Goal: Task Accomplishment & Management: Use online tool/utility

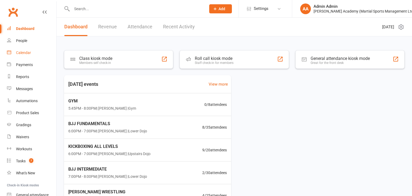
click at [24, 52] on div "Calendar" at bounding box center [23, 52] width 15 height 4
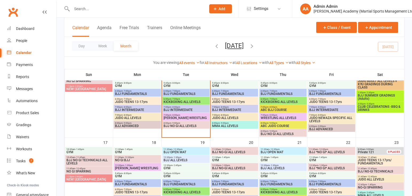
scroll to position [248, 0]
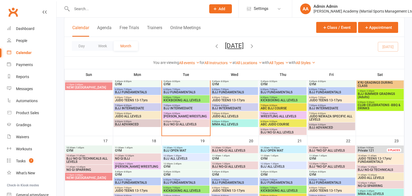
click at [369, 96] on span "BJJ SUMMER GRADINGS (Adults)" at bounding box center [380, 95] width 45 height 6
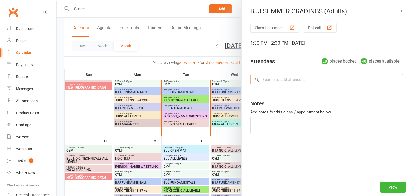
click at [296, 79] on input "search" at bounding box center [326, 79] width 153 height 11
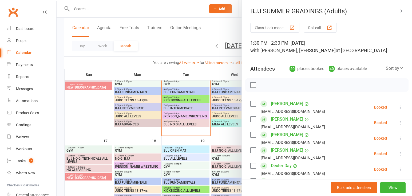
scroll to position [317, 0]
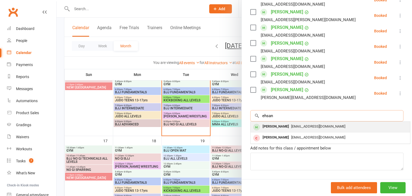
type input "ehsan"
click at [282, 121] on div "[PERSON_NAME] [EMAIL_ADDRESS][DOMAIN_NAME]" at bounding box center [331, 126] width 160 height 11
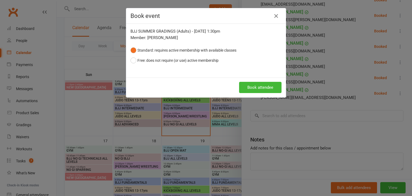
click at [260, 88] on button "Book attendee" at bounding box center [260, 87] width 42 height 11
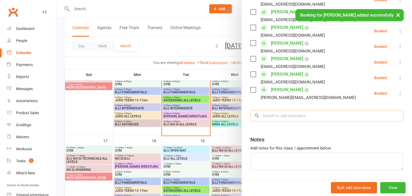
click at [276, 110] on input "search" at bounding box center [326, 115] width 153 height 11
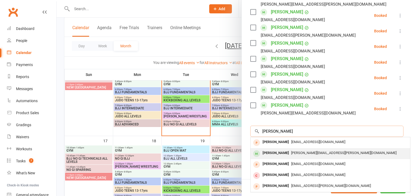
type input "[PERSON_NAME]"
click at [277, 149] on div "[PERSON_NAME]" at bounding box center [275, 153] width 31 height 8
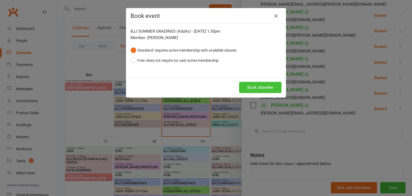
scroll to position [248, 0]
click at [256, 86] on button "Book attendee" at bounding box center [260, 87] width 42 height 11
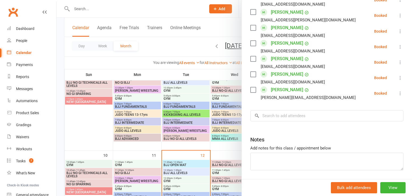
scroll to position [209, 0]
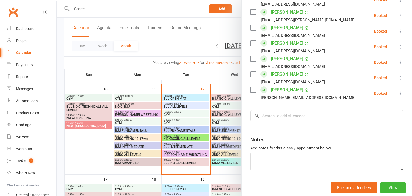
click at [270, 63] on div "[EMAIL_ADDRESS][DOMAIN_NAME]" at bounding box center [293, 66] width 64 height 7
click at [21, 29] on div "Dashboard" at bounding box center [25, 28] width 18 height 4
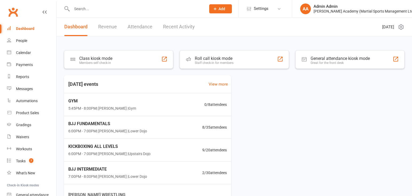
click at [24, 53] on div "Calendar" at bounding box center [23, 52] width 15 height 4
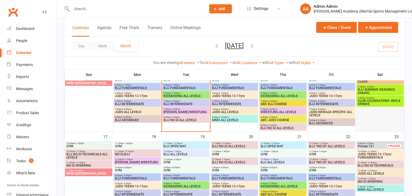
scroll to position [252, 0]
click at [361, 104] on span "CLUB CELEBRATIONS -BBQ & DRINKS" at bounding box center [380, 102] width 45 height 6
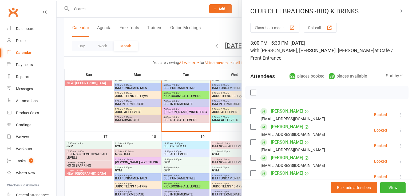
click at [312, 79] on div "22 places booked" at bounding box center [307, 75] width 35 height 7
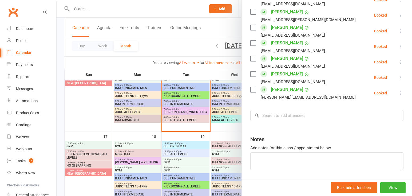
scroll to position [355, 0]
click at [324, 110] on input "search" at bounding box center [326, 115] width 153 height 11
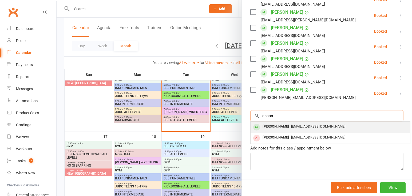
type input "ehsan"
click at [267, 122] on div "[PERSON_NAME]" at bounding box center [275, 126] width 31 height 8
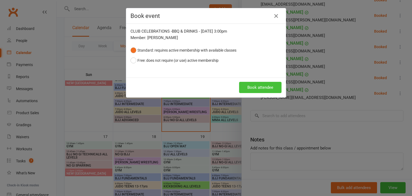
click at [272, 86] on button "Book attendee" at bounding box center [260, 87] width 42 height 11
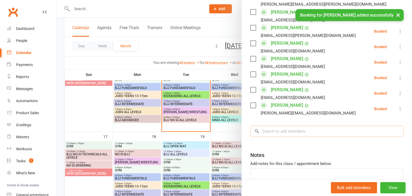
click at [272, 125] on input "search" at bounding box center [326, 130] width 153 height 11
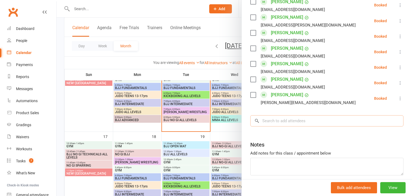
scroll to position [367, 0]
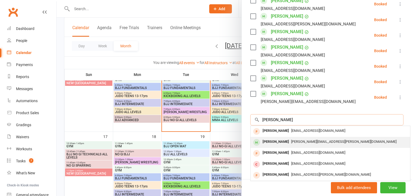
type input "[PERSON_NAME]"
click at [282, 138] on div "[PERSON_NAME]" at bounding box center [275, 142] width 31 height 8
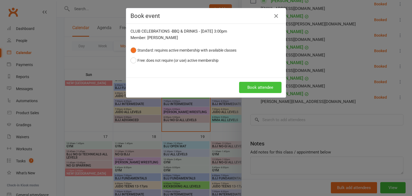
click at [247, 86] on button "Book attendee" at bounding box center [260, 87] width 42 height 11
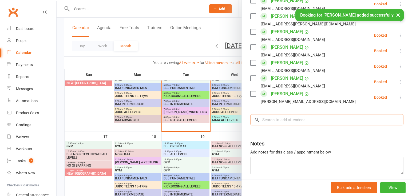
click at [268, 114] on input "search" at bounding box center [326, 119] width 153 height 11
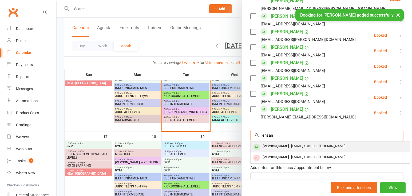
type input "ehsan"
click at [281, 142] on div "[PERSON_NAME]" at bounding box center [275, 146] width 31 height 8
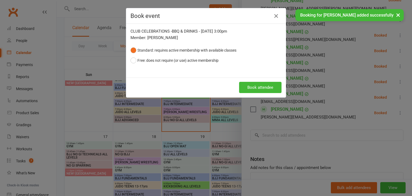
click at [260, 89] on button "Book attendee" at bounding box center [260, 87] width 42 height 11
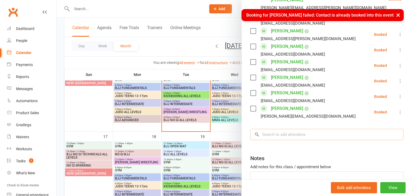
click at [293, 129] on input "search" at bounding box center [326, 134] width 153 height 11
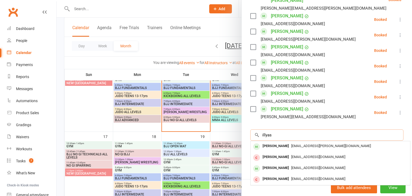
type input "ills"
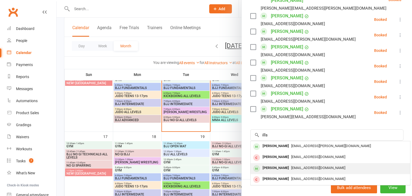
drag, startPoint x: 306, startPoint y: 121, endPoint x: 271, endPoint y: 161, distance: 52.8
click at [271, 164] on div "[PERSON_NAME]" at bounding box center [275, 168] width 31 height 8
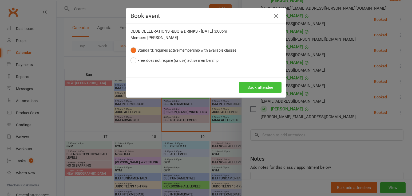
click at [262, 88] on button "Book attendee" at bounding box center [260, 87] width 42 height 11
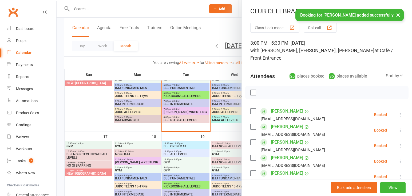
scroll to position [0, 0]
click at [171, 6] on div at bounding box center [234, 98] width 355 height 196
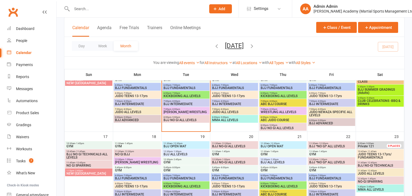
click at [388, 95] on div "1:30pm - 2:30pm BJJ SUMMER GRADINGS (Adults)" at bounding box center [380, 89] width 47 height 11
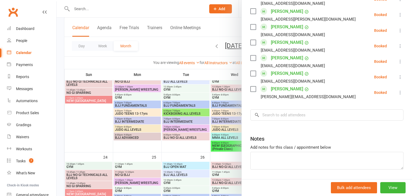
scroll to position [330, 0]
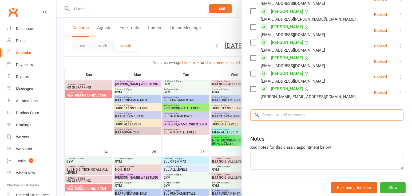
click at [309, 109] on input "search" at bounding box center [326, 114] width 153 height 11
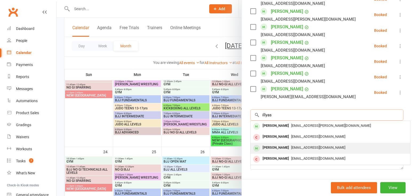
type input "illyas"
click at [301, 145] on span "[EMAIL_ADDRESS][DOMAIN_NAME]" at bounding box center [318, 147] width 54 height 4
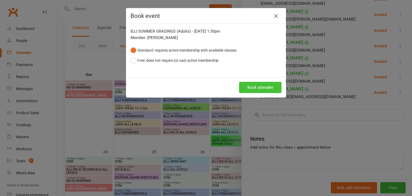
click at [275, 88] on button "Book attendee" at bounding box center [260, 87] width 42 height 11
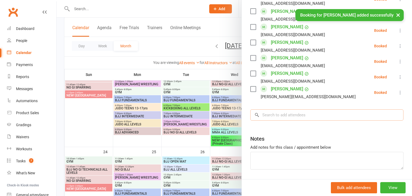
click at [285, 109] on input "search" at bounding box center [326, 114] width 153 height 11
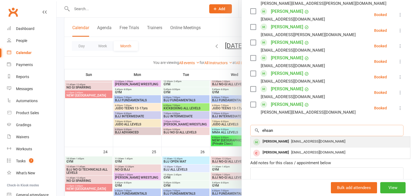
type input "ehsan"
click at [271, 137] on div "[PERSON_NAME]" at bounding box center [275, 141] width 31 height 8
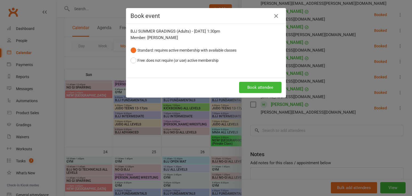
click at [256, 89] on button "Book attendee" at bounding box center [260, 87] width 42 height 11
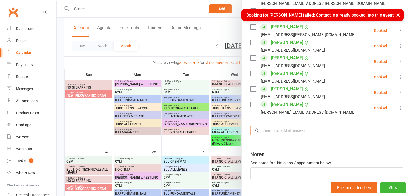
click at [266, 125] on input "search" at bounding box center [326, 130] width 153 height 11
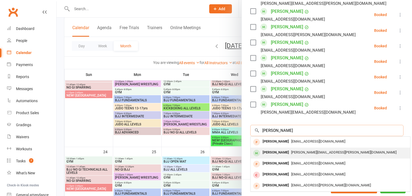
type input "[PERSON_NAME]"
click at [271, 148] on div "[PERSON_NAME]" at bounding box center [275, 152] width 31 height 8
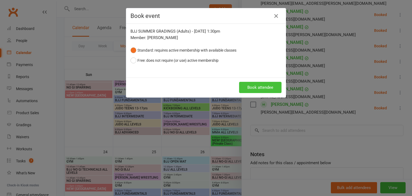
click at [266, 85] on button "Book attendee" at bounding box center [260, 87] width 42 height 11
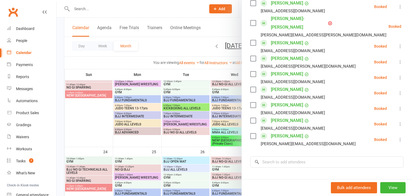
scroll to position [319, 0]
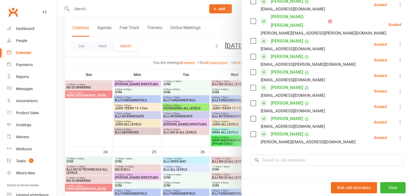
click at [192, 10] on div at bounding box center [234, 98] width 355 height 196
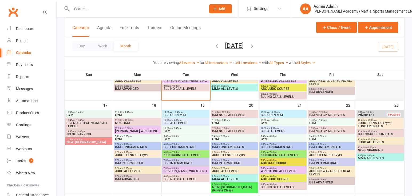
scroll to position [260, 0]
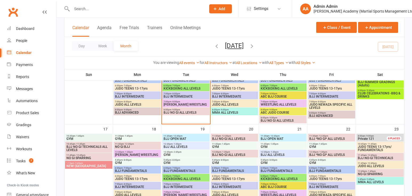
click at [371, 85] on span "BJJ SUMMER GRADINGS (Adults)" at bounding box center [380, 83] width 45 height 6
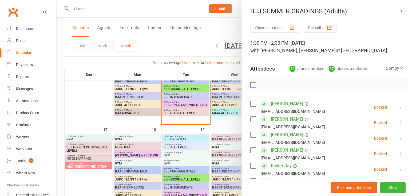
scroll to position [259, 0]
click at [401, 11] on icon "button" at bounding box center [401, 10] width 6 height 3
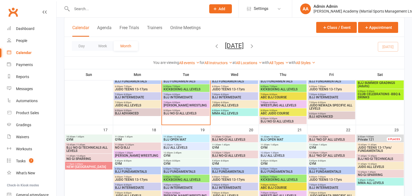
click at [382, 86] on span "BJJ SUMMER GRADINGS (Adults)" at bounding box center [380, 84] width 45 height 6
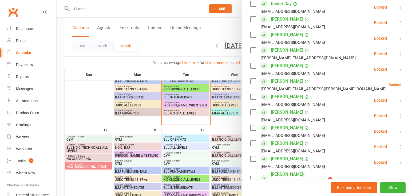
scroll to position [51, 0]
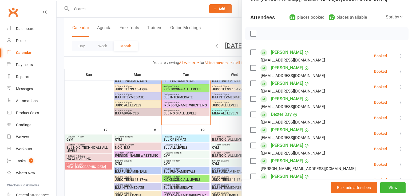
click at [101, 9] on div at bounding box center [234, 98] width 355 height 196
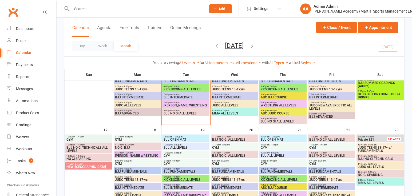
click at [85, 10] on input "text" at bounding box center [136, 8] width 132 height 7
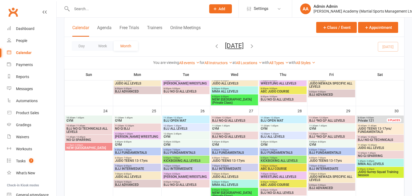
scroll to position [372, 0]
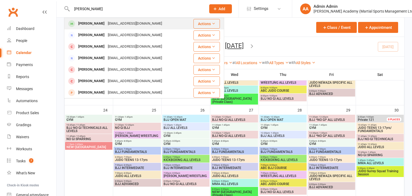
type input "[PERSON_NAME]"
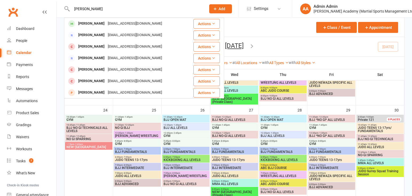
click at [92, 25] on div "[PERSON_NAME]" at bounding box center [92, 24] width 30 height 8
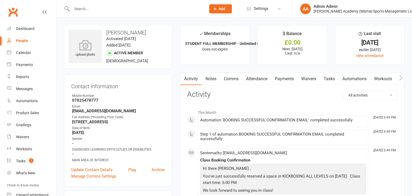
click at [285, 81] on link "Payments" at bounding box center [284, 79] width 26 height 12
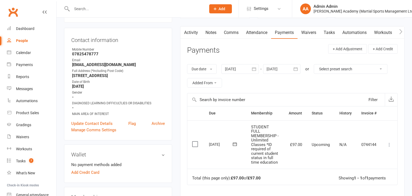
scroll to position [46, 0]
click at [389, 143] on icon at bounding box center [389, 143] width 5 height 5
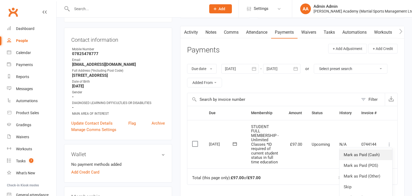
click at [378, 154] on link "Mark as Paid (Cash)" at bounding box center [365, 154] width 53 height 11
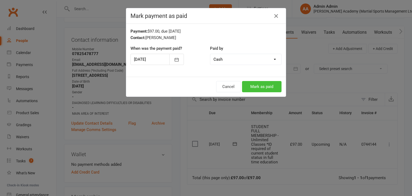
click at [259, 87] on button "Mark as paid" at bounding box center [261, 86] width 39 height 11
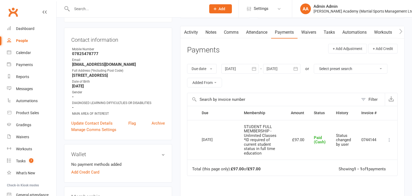
click at [187, 32] on button "button" at bounding box center [183, 32] width 7 height 12
click at [192, 33] on link "Activity" at bounding box center [190, 32] width 21 height 12
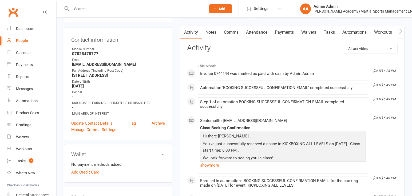
click at [311, 34] on link "Waivers" at bounding box center [309, 32] width 22 height 12
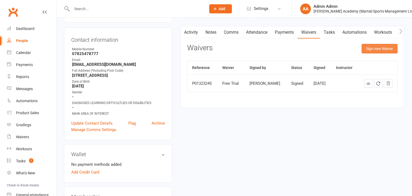
click at [371, 52] on button "Sign new Waiver" at bounding box center [380, 49] width 36 height 10
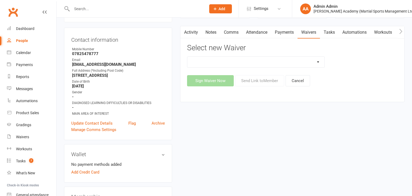
select select "7074"
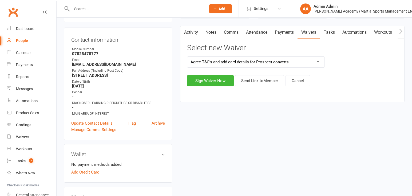
click at [212, 83] on button "Sign Waiver Now" at bounding box center [210, 80] width 47 height 11
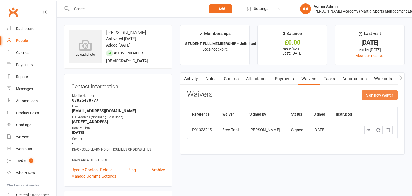
click at [368, 96] on button "Sign new Waiver" at bounding box center [380, 95] width 36 height 10
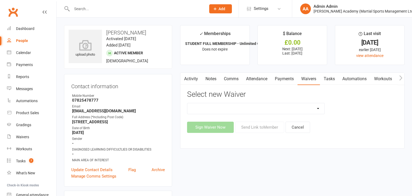
select select "7074"
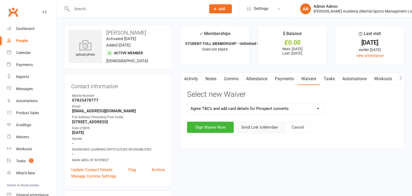
click at [248, 130] on button "Send Link to Member" at bounding box center [259, 126] width 49 height 11
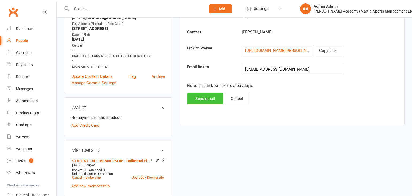
scroll to position [93, 0]
click at [198, 101] on button "Send email" at bounding box center [205, 98] width 36 height 11
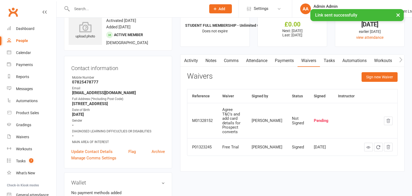
scroll to position [0, 0]
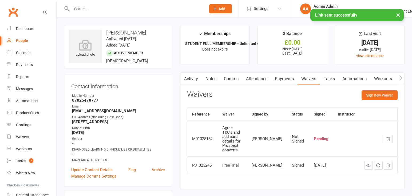
click at [213, 78] on link "Notes" at bounding box center [211, 79] width 18 height 12
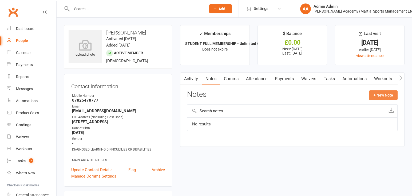
click at [382, 94] on button "+ New Note" at bounding box center [383, 95] width 29 height 10
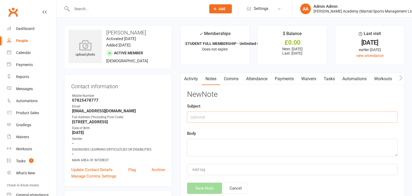
click at [296, 120] on input "text" at bounding box center [292, 116] width 211 height 11
type input "shown student ID full time education mb"
click at [288, 152] on textarea at bounding box center [292, 147] width 211 height 18
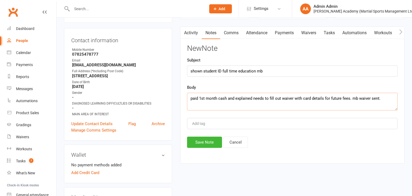
scroll to position [49, 0]
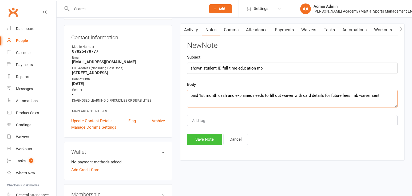
type textarea "paid 1st month cash and explained needs to fill out waiver with card details fo…"
click at [215, 141] on button "Save Note" at bounding box center [204, 138] width 35 height 11
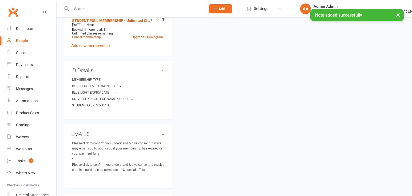
scroll to position [233, 0]
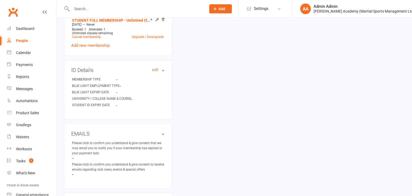
click at [155, 70] on link "edit" at bounding box center [155, 70] width 6 height 5
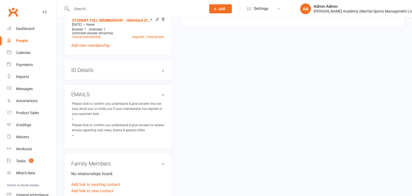
scroll to position [47, 0]
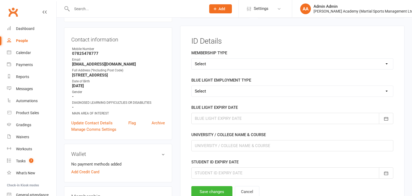
select select "STUDENT"
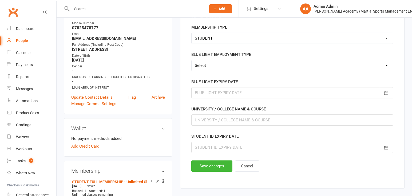
scroll to position [73, 0]
click at [209, 123] on input "text" at bounding box center [292, 119] width 202 height 11
type input "NESCOTT"
click at [206, 152] on div at bounding box center [292, 146] width 202 height 11
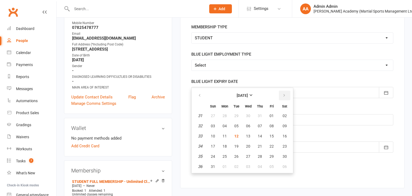
click at [283, 97] on icon "button" at bounding box center [284, 95] width 4 height 4
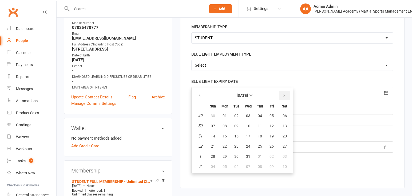
click at [283, 97] on icon "button" at bounding box center [284, 95] width 4 height 4
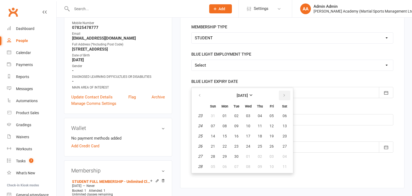
click at [283, 97] on icon "button" at bounding box center [284, 95] width 4 height 4
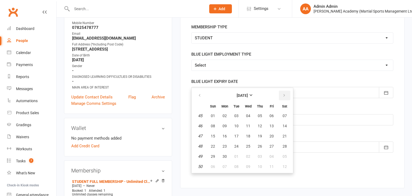
click at [283, 97] on icon "button" at bounding box center [284, 95] width 4 height 4
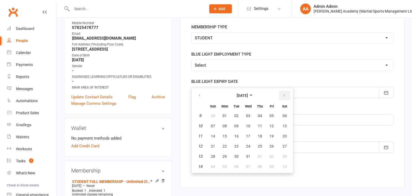
click at [283, 97] on icon "button" at bounding box center [284, 95] width 4 height 4
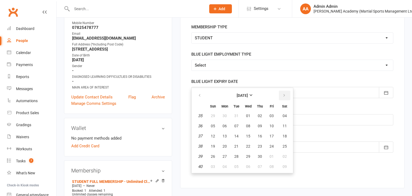
click at [283, 97] on icon "button" at bounding box center [284, 95] width 4 height 4
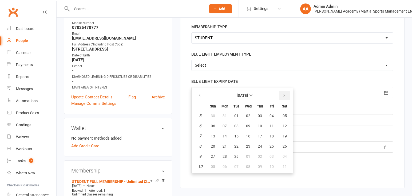
click at [283, 97] on icon "button" at bounding box center [284, 95] width 4 height 4
click at [201, 97] on icon "button" at bounding box center [200, 95] width 4 height 4
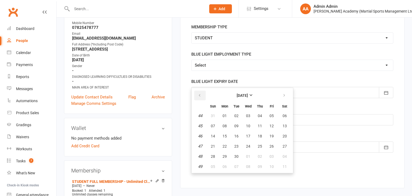
click at [201, 97] on icon "button" at bounding box center [200, 95] width 4 height 4
click at [200, 97] on icon "button" at bounding box center [200, 95] width 4 height 4
click at [213, 118] on span "01" at bounding box center [213, 115] width 4 height 4
type input "[DATE]"
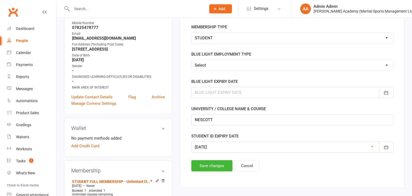
click at [212, 170] on button "Save changes" at bounding box center [211, 165] width 41 height 11
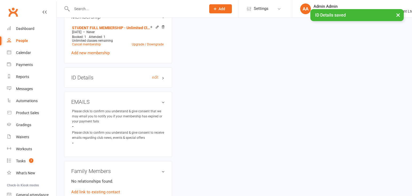
scroll to position [227, 0]
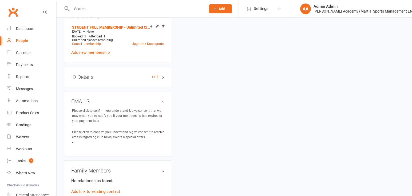
click at [133, 77] on h3 "ID Details edit" at bounding box center [118, 77] width 94 height 6
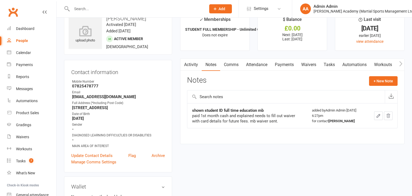
scroll to position [0, 0]
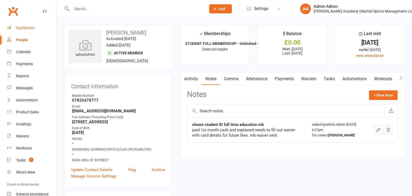
click at [18, 27] on div "Dashboard" at bounding box center [25, 28] width 18 height 4
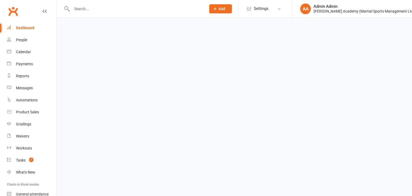
scroll to position [2, 0]
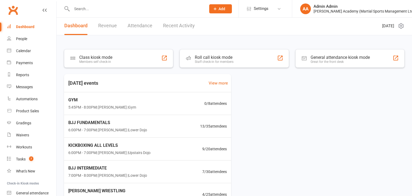
click at [108, 7] on input "text" at bounding box center [136, 8] width 132 height 7
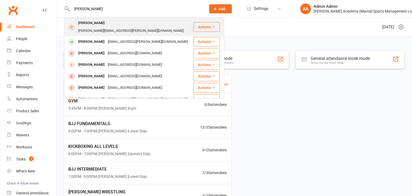
scroll to position [1, 0]
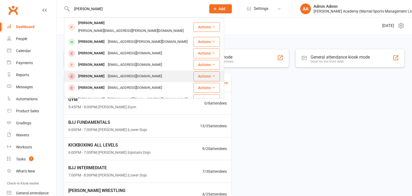
type input "[PERSON_NAME]"
click at [93, 72] on div "[PERSON_NAME]" at bounding box center [92, 76] width 30 height 8
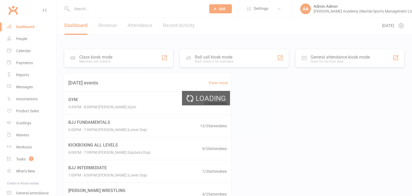
scroll to position [4, 0]
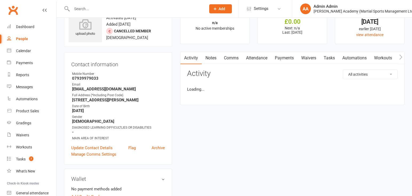
scroll to position [25, 0]
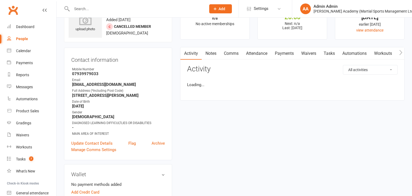
click at [267, 55] on link "Attendance" at bounding box center [256, 53] width 29 height 12
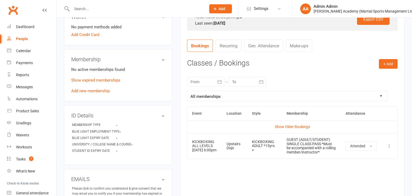
scroll to position [184, 0]
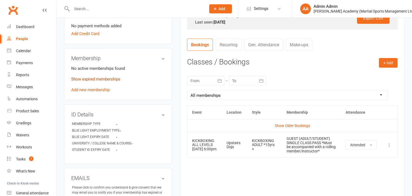
click at [107, 81] on link "Show expired memberships" at bounding box center [95, 79] width 49 height 5
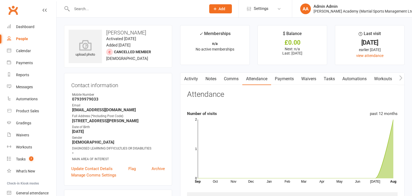
scroll to position [5, 0]
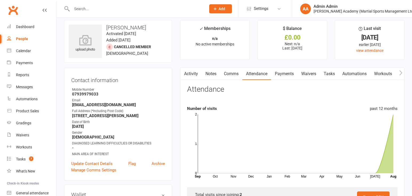
click at [81, 8] on input "text" at bounding box center [136, 8] width 132 height 7
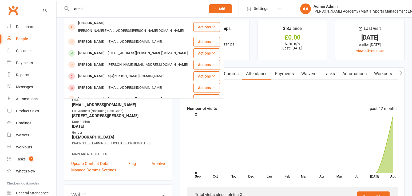
type input "[PERSON_NAME]"
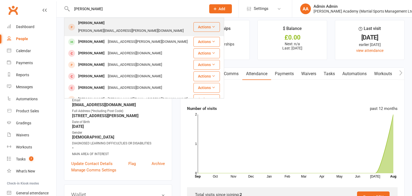
scroll to position [0, 0]
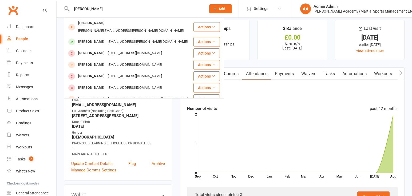
drag, startPoint x: 88, startPoint y: 9, endPoint x: 57, endPoint y: 8, distance: 31.0
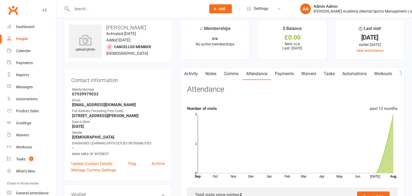
click at [21, 48] on link "Calendar" at bounding box center [31, 51] width 49 height 12
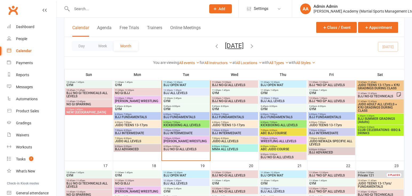
scroll to position [224, 0]
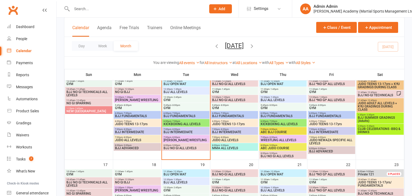
click at [380, 120] on span "BJJ SUMMER GRADINGS (Adults)" at bounding box center [380, 119] width 45 height 6
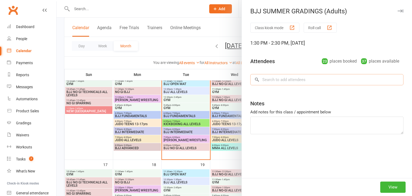
click at [315, 81] on input "search" at bounding box center [326, 79] width 153 height 11
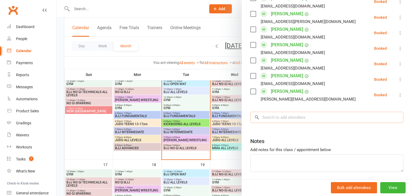
scroll to position [363, 0]
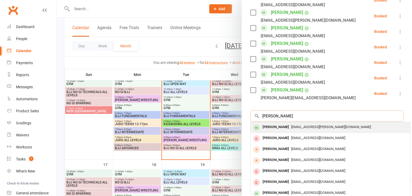
type input "[PERSON_NAME]"
click at [285, 123] on div "[PERSON_NAME]" at bounding box center [275, 127] width 31 height 8
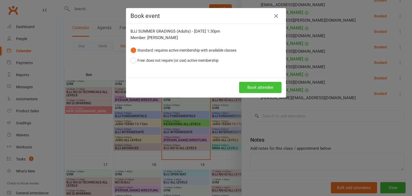
scroll to position [228, 0]
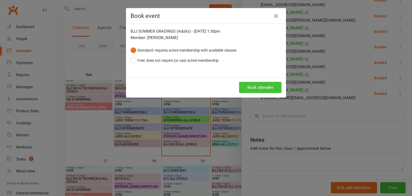
click at [264, 86] on button "Book attendee" at bounding box center [260, 87] width 42 height 11
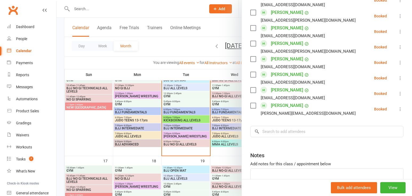
click at [234, 64] on div at bounding box center [234, 98] width 355 height 196
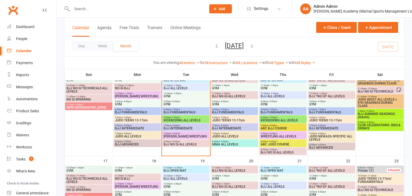
click at [378, 126] on span "CLUB CELEBRATIONS -BBQ & DRINKS" at bounding box center [380, 126] width 45 height 6
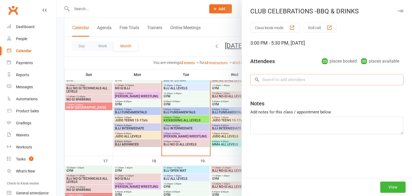
click at [274, 81] on input "search" at bounding box center [326, 79] width 153 height 11
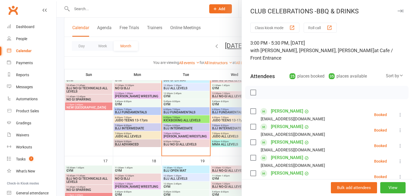
scroll to position [402, 0]
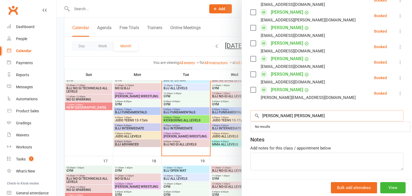
drag, startPoint x: 287, startPoint y: 109, endPoint x: 279, endPoint y: 109, distance: 8.3
click at [279, 110] on input "[PERSON_NAME] [PERSON_NAME]" at bounding box center [326, 115] width 153 height 11
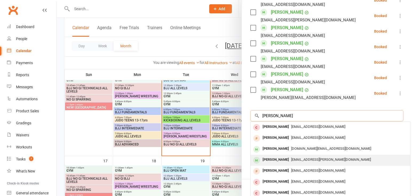
type input "[PERSON_NAME]"
click at [283, 156] on div "[PERSON_NAME]" at bounding box center [275, 160] width 31 height 8
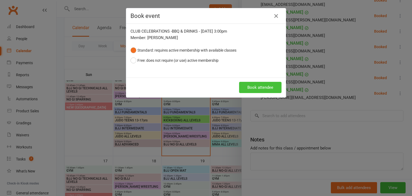
click at [264, 82] on button "Book attendee" at bounding box center [260, 87] width 42 height 11
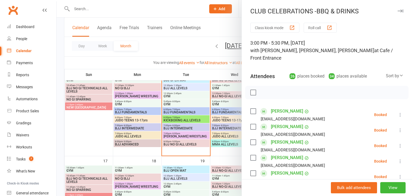
scroll to position [17, 0]
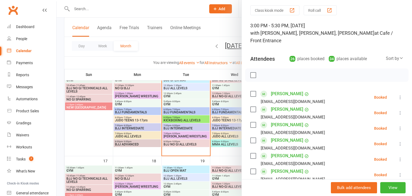
click at [164, 13] on div at bounding box center [234, 98] width 355 height 196
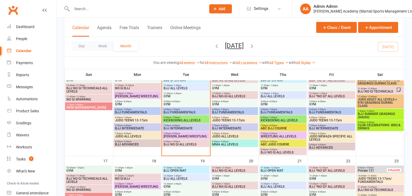
click at [138, 10] on input "text" at bounding box center [136, 8] width 132 height 7
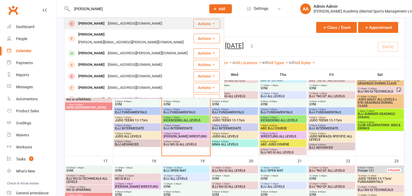
type input "[PERSON_NAME]"
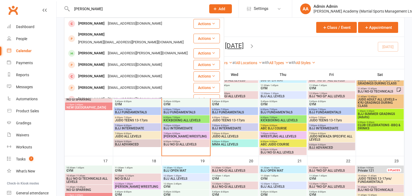
click at [83, 26] on div "[PERSON_NAME]" at bounding box center [92, 24] width 30 height 8
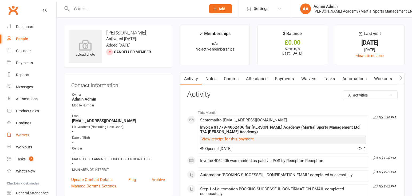
click at [19, 137] on link "Waivers" at bounding box center [31, 135] width 49 height 12
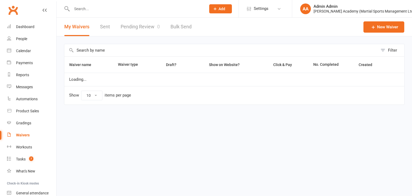
click at [27, 134] on div "Waivers" at bounding box center [23, 135] width 14 height 4
click at [136, 30] on link "Pending Review 0" at bounding box center [140, 27] width 39 height 18
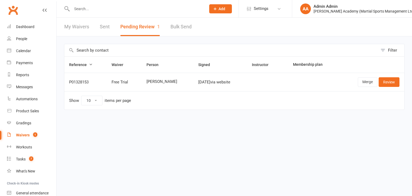
click at [370, 86] on link "Merge" at bounding box center [367, 82] width 19 height 10
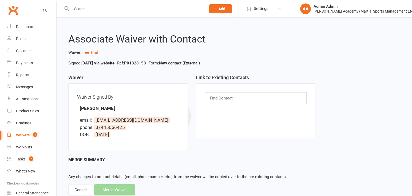
scroll to position [1, 0]
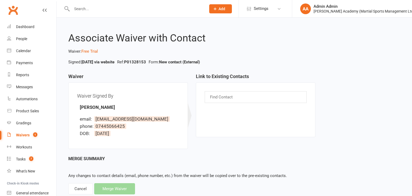
click at [82, 187] on div "Cancel" at bounding box center [80, 188] width 25 height 11
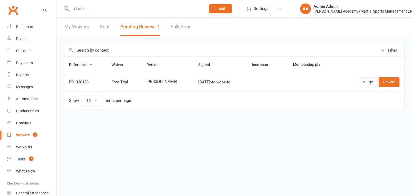
click at [387, 85] on link "Review" at bounding box center [389, 82] width 21 height 10
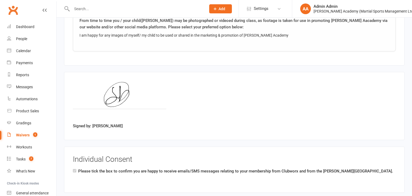
scroll to position [478, 0]
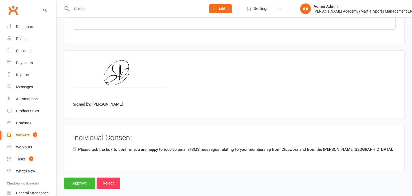
click at [75, 188] on input "Approve" at bounding box center [79, 182] width 31 height 11
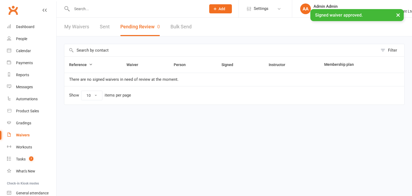
click at [114, 9] on input "text" at bounding box center [136, 8] width 132 height 7
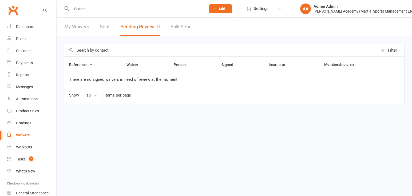
click at [127, 6] on input "text" at bounding box center [136, 8] width 132 height 7
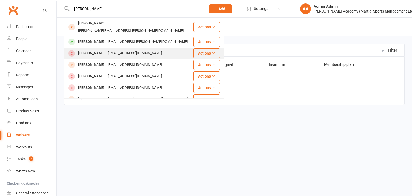
type input "[PERSON_NAME]"
click at [98, 49] on div "[PERSON_NAME]" at bounding box center [92, 53] width 30 height 8
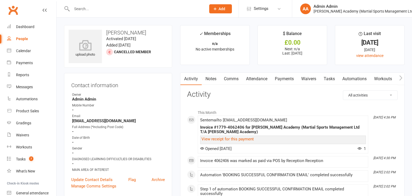
click at [288, 81] on link "Payments" at bounding box center [284, 79] width 26 height 12
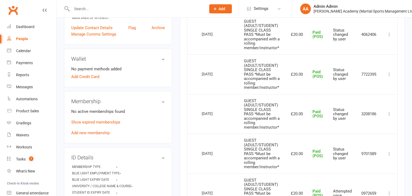
scroll to position [157, 0]
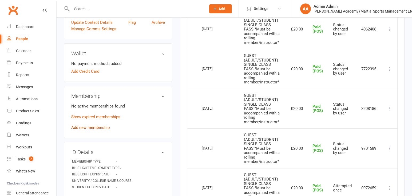
click at [80, 129] on link "Add new membership" at bounding box center [90, 127] width 38 height 5
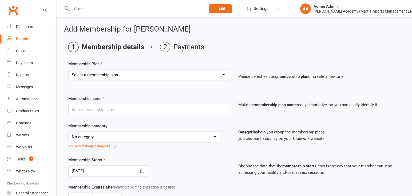
click at [123, 71] on div "Select a membership plan Create new Membership Plan [DEMOGRAPHIC_DATA] BJJ Gues…" at bounding box center [149, 74] width 162 height 11
select select "10"
type input "GUEST (ADULT/STUDENT) SINGLE CLASS PASS *Must be accompanied with a rolling mem…"
select select "7"
type input "1"
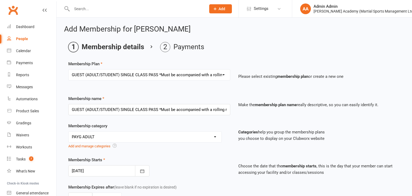
type input "1"
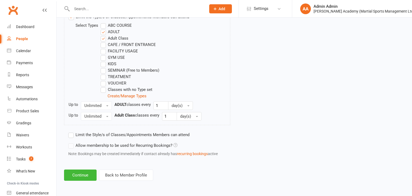
scroll to position [289, 0]
click at [73, 176] on button "Continue" at bounding box center [80, 174] width 33 height 11
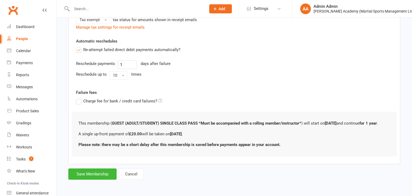
scroll to position [139, 0]
click at [91, 175] on button "Save Membership" at bounding box center [92, 173] width 48 height 11
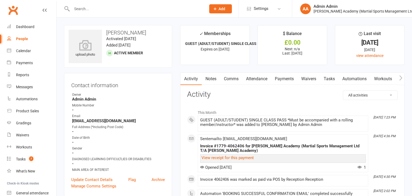
click at [243, 111] on li "This Month" at bounding box center [292, 111] width 211 height 9
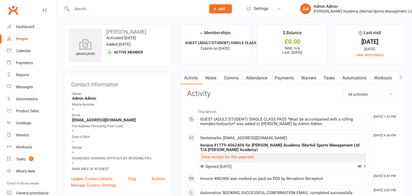
click at [86, 10] on input "text" at bounding box center [136, 8] width 132 height 7
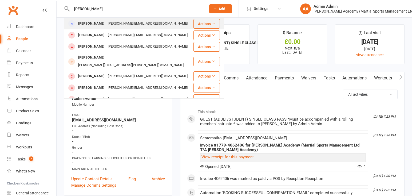
type input "[PERSON_NAME]"
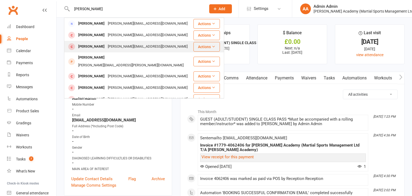
scroll to position [1, 0]
click at [89, 45] on div "[PERSON_NAME]" at bounding box center [92, 47] width 30 height 8
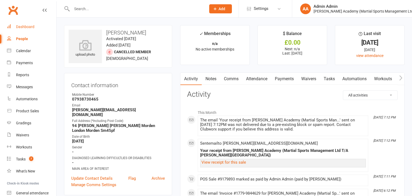
click at [29, 28] on div "Dashboard" at bounding box center [25, 27] width 18 height 4
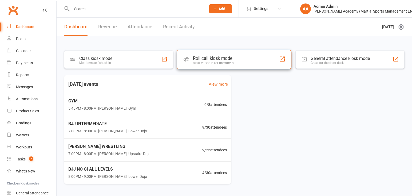
click at [197, 62] on div "Staff check-in for members" at bounding box center [213, 63] width 41 height 4
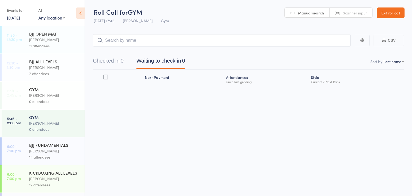
click at [34, 184] on div "12 attendees" at bounding box center [54, 184] width 51 height 6
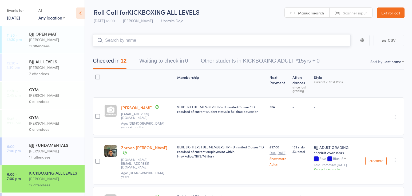
scroll to position [2, 0]
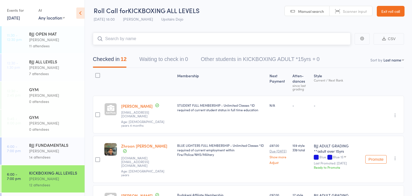
click at [138, 41] on input "search" at bounding box center [222, 39] width 258 height 12
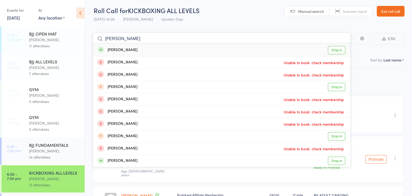
type input "[PERSON_NAME]"
click at [343, 48] on link "Drop in" at bounding box center [336, 50] width 17 height 8
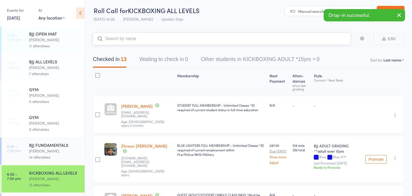
click at [200, 37] on input "search" at bounding box center [222, 39] width 258 height 12
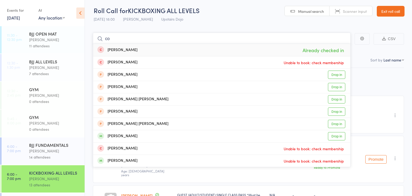
type input "c"
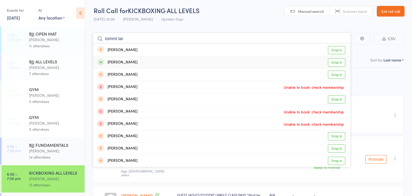
type input "tommt tar"
click at [342, 61] on link "Drop in" at bounding box center [336, 62] width 17 height 8
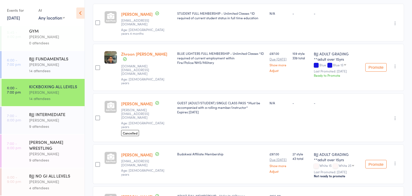
scroll to position [86, 0]
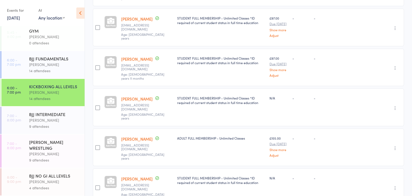
click at [52, 183] on div "[PERSON_NAME]" at bounding box center [54, 181] width 51 height 6
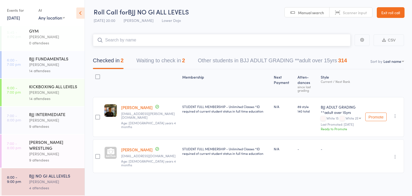
scroll to position [86, 0]
click at [51, 185] on div "4 attendees" at bounding box center [54, 187] width 51 height 6
drag, startPoint x: 117, startPoint y: 37, endPoint x: 114, endPoint y: 38, distance: 3.6
click at [116, 38] on input "search" at bounding box center [222, 40] width 258 height 12
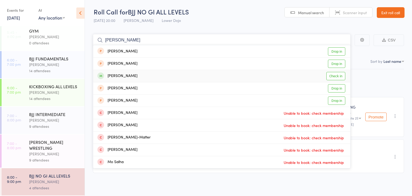
type input "ralph salter"
click at [333, 75] on link "Check in" at bounding box center [335, 76] width 19 height 8
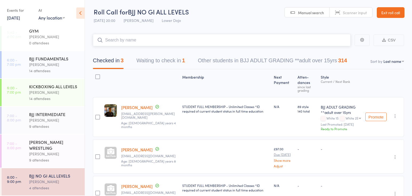
click at [114, 39] on input "search" at bounding box center [222, 40] width 258 height 12
type input "s"
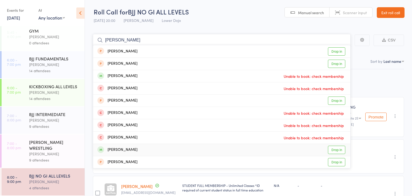
type input "davis"
drag, startPoint x: 335, startPoint y: 150, endPoint x: 333, endPoint y: 148, distance: 3.3
click at [335, 150] on link "Drop in" at bounding box center [336, 149] width 17 height 8
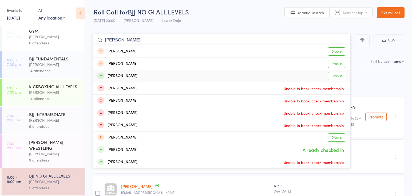
type input "davis izzy"
click at [332, 76] on link "Drop in" at bounding box center [336, 76] width 17 height 8
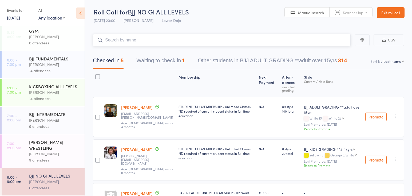
click at [146, 60] on button "Waiting to check in 1" at bounding box center [160, 62] width 49 height 14
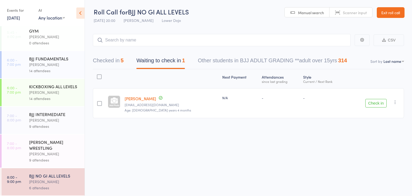
click at [376, 104] on button "Check in" at bounding box center [375, 103] width 21 height 9
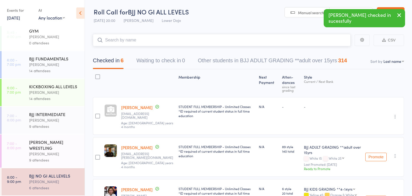
click at [113, 39] on input "search" at bounding box center [222, 40] width 258 height 12
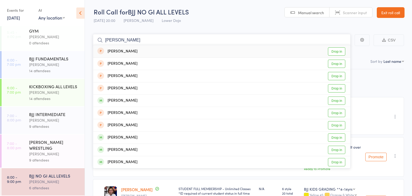
type input "bailey pearson"
click at [215, 49] on div "Bailey Pearson Drop in" at bounding box center [221, 51] width 257 height 12
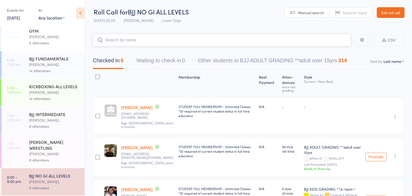
click at [183, 40] on input "search" at bounding box center [222, 40] width 258 height 12
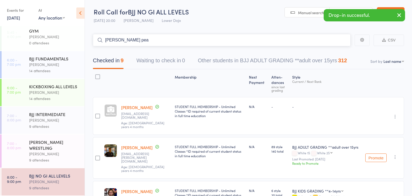
type input "bailey pear"
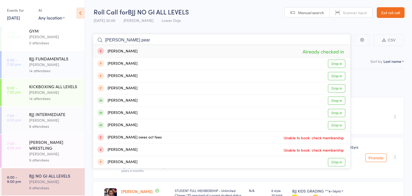
drag, startPoint x: 295, startPoint y: 41, endPoint x: 137, endPoint y: 32, distance: 158.0
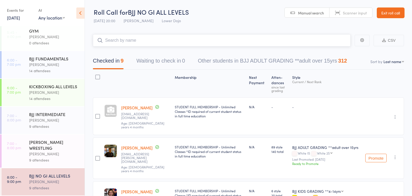
scroll to position [0, 0]
click at [230, 41] on input "search" at bounding box center [222, 40] width 258 height 12
click at [56, 144] on div "[PERSON_NAME] WRESTLING" at bounding box center [54, 145] width 51 height 12
